Goal: Use online tool/utility

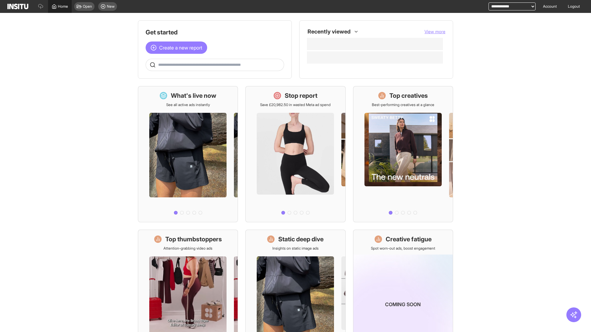
click at [60, 6] on span "Home" at bounding box center [63, 6] width 10 height 5
click at [178, 44] on span "Create a new report" at bounding box center [180, 47] width 43 height 7
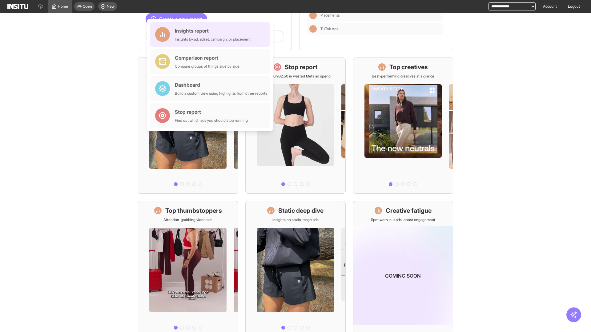
click at [211, 34] on div "Insights report Insights by ad, adset, campaign, or placement" at bounding box center [213, 34] width 76 height 15
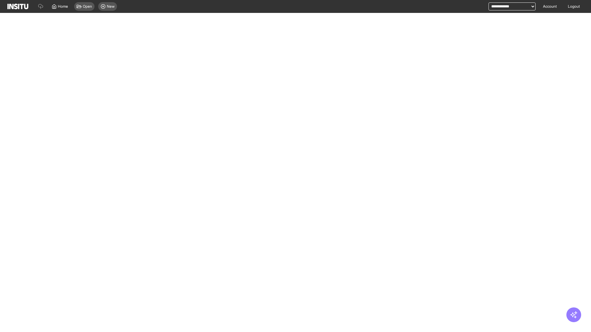
select select "**"
